Goal: Task Accomplishment & Management: Use online tool/utility

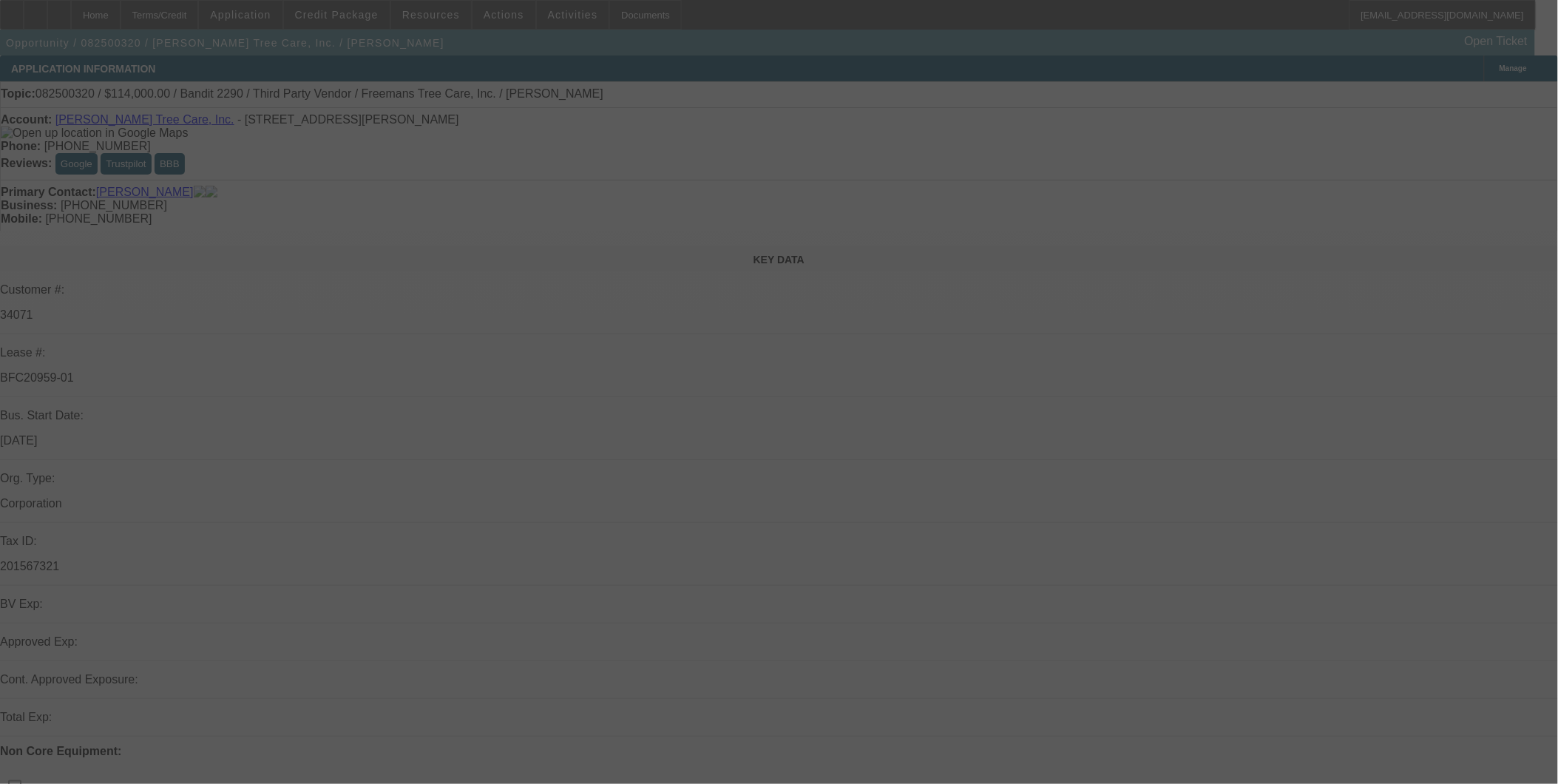
click at [1439, 91] on div at bounding box center [779, 392] width 1558 height 784
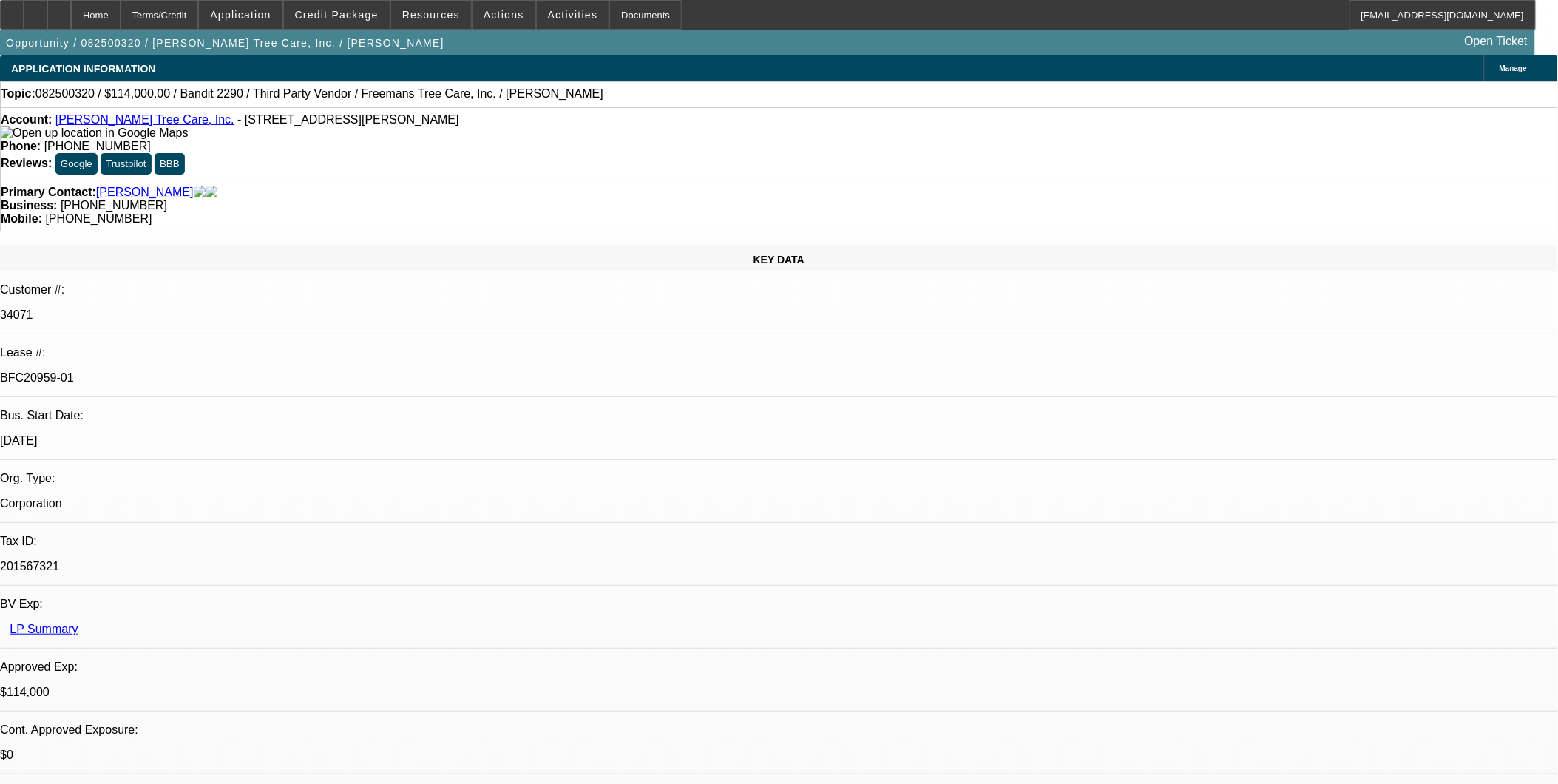
select select "0"
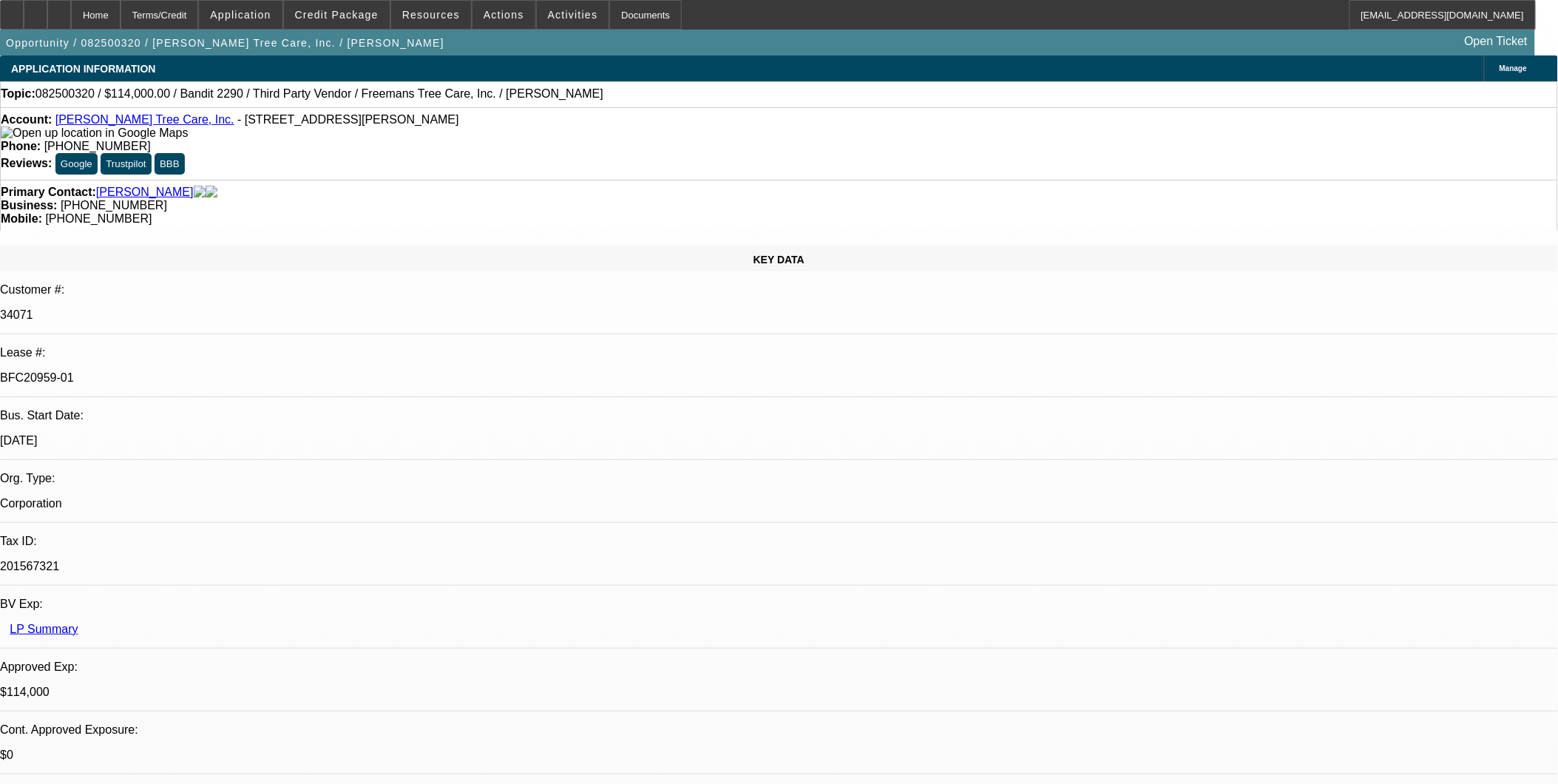
select select "0"
select select "2"
select select "0"
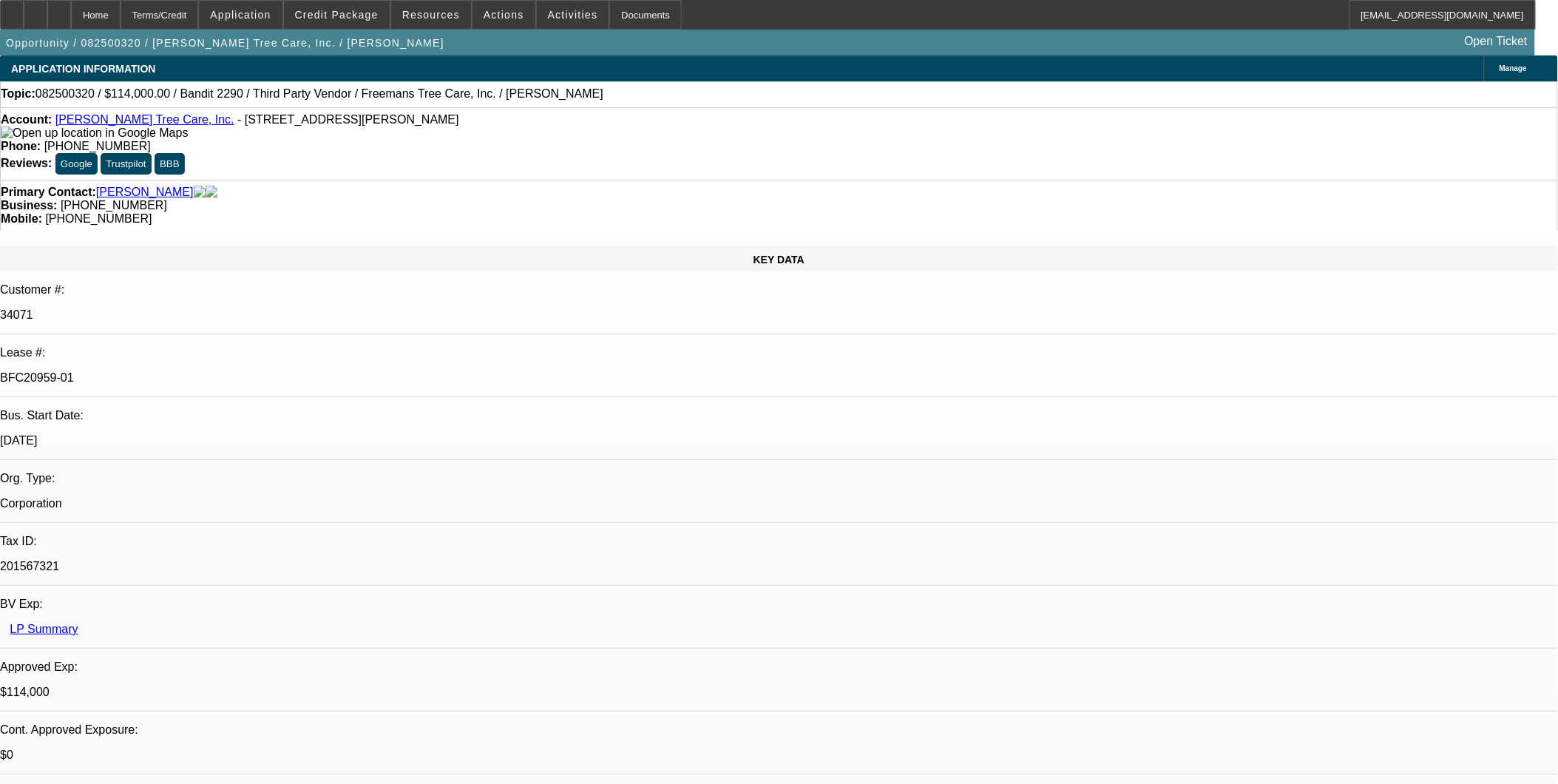
select select "2"
select select "0"
select select "1"
select select "6"
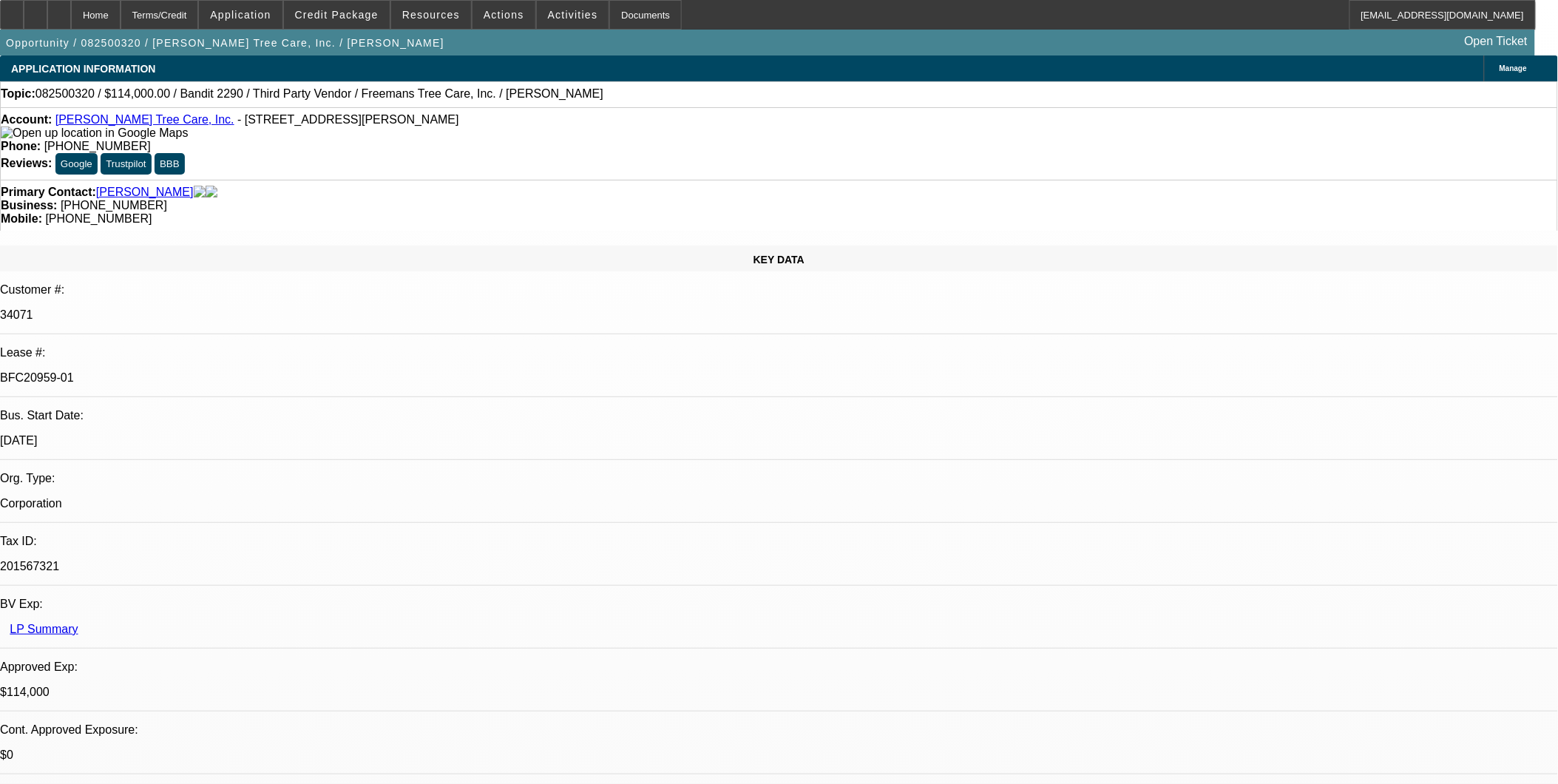
select select "1"
select select "6"
select select "1"
select select "2"
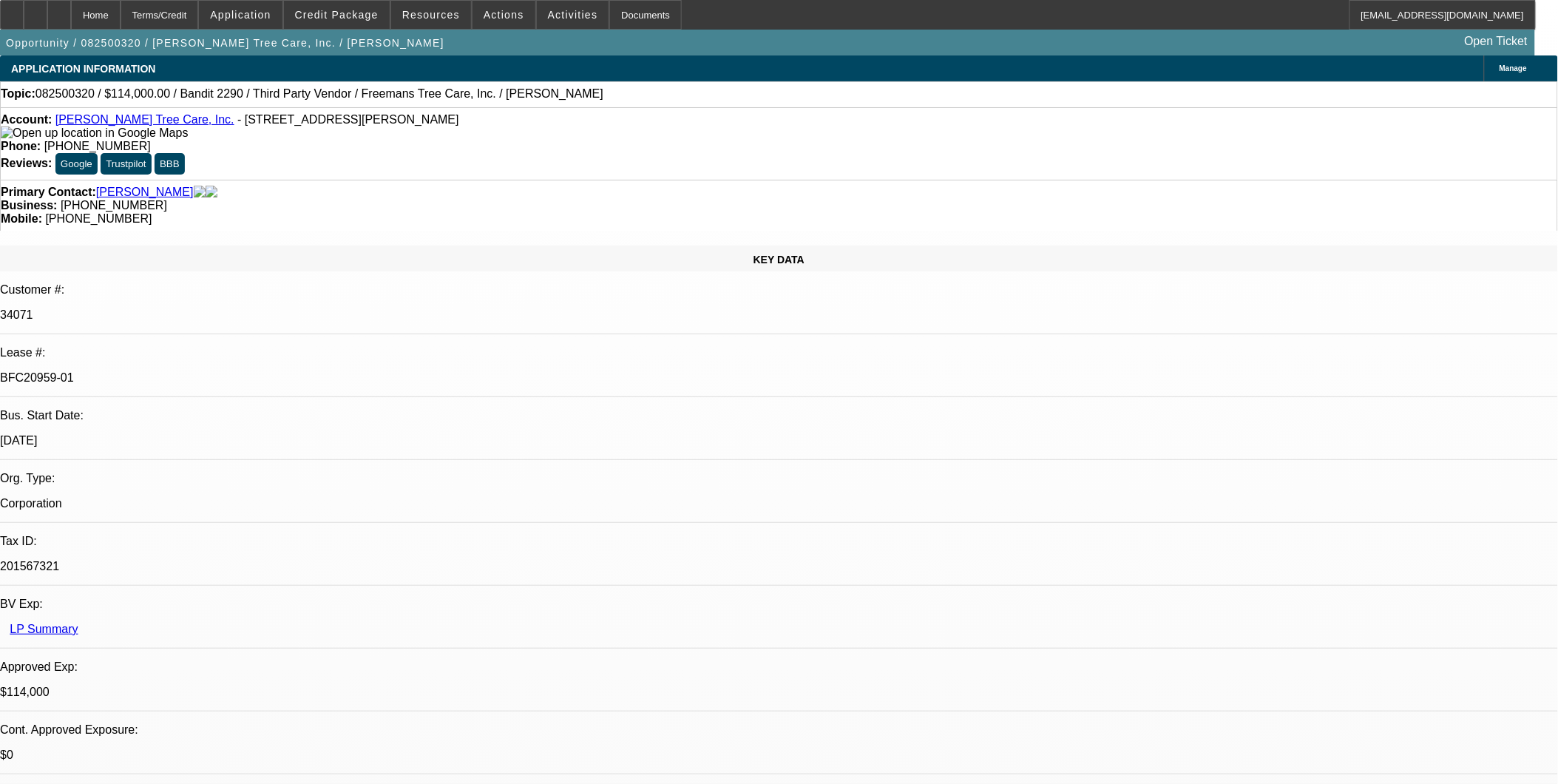
select select "6"
select select "1"
select select "2"
select select "6"
